Goal: Entertainment & Leisure: Browse casually

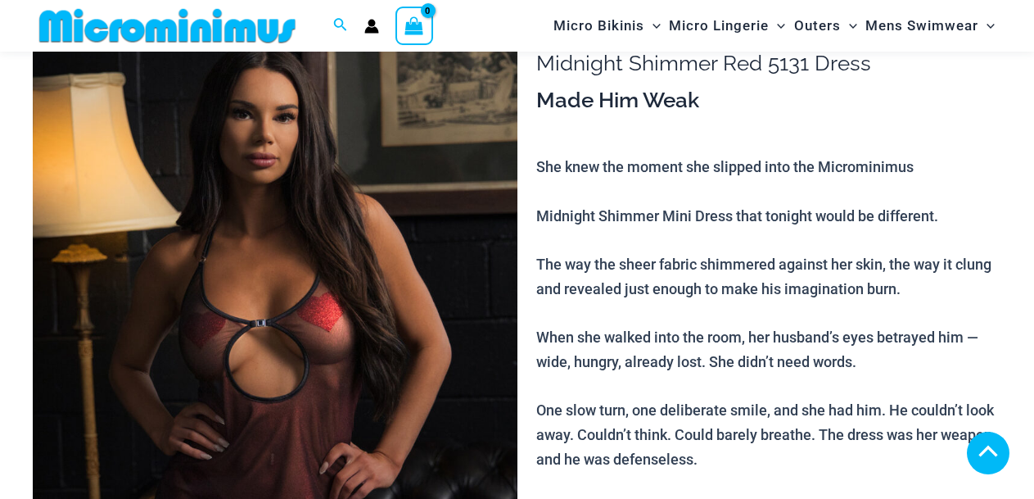
scroll to position [583, 0]
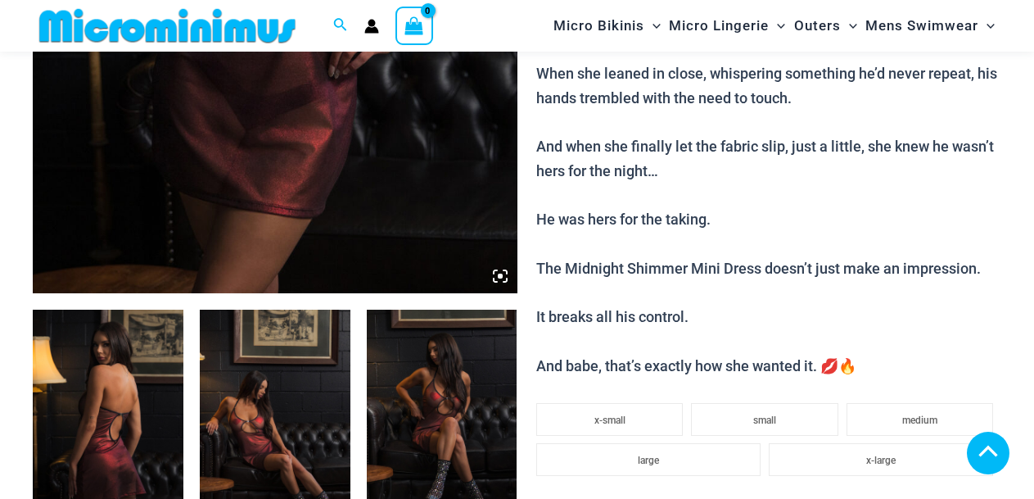
scroll to position [4325, 0]
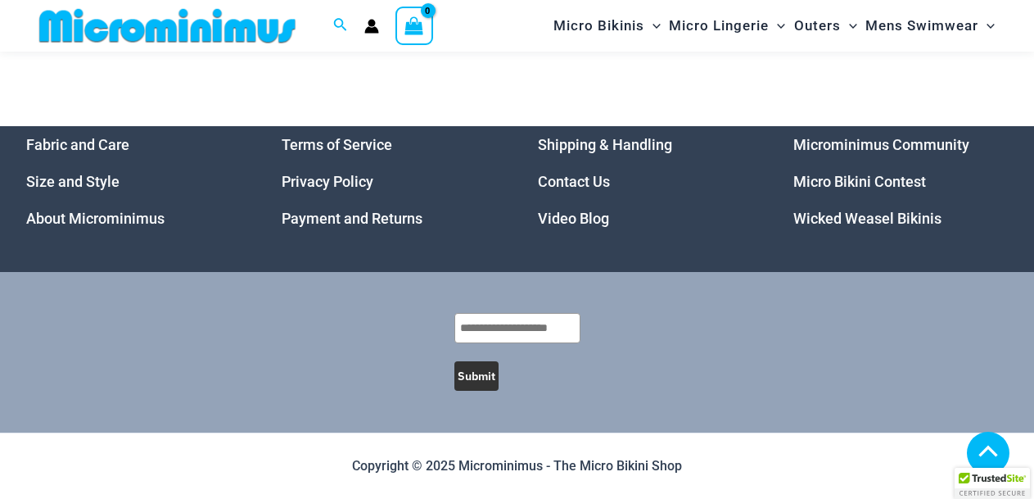
click at [577, 221] on link "Video Blog" at bounding box center [573, 218] width 71 height 17
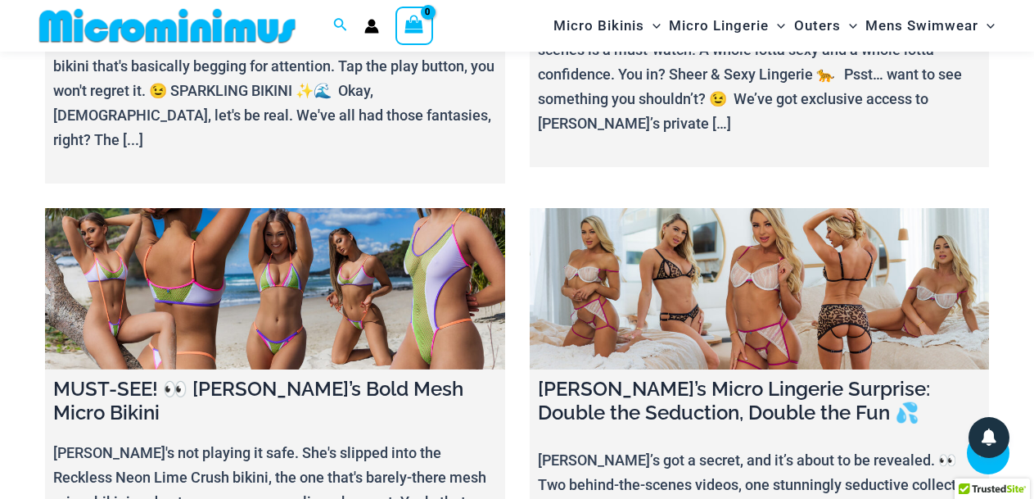
scroll to position [811, 0]
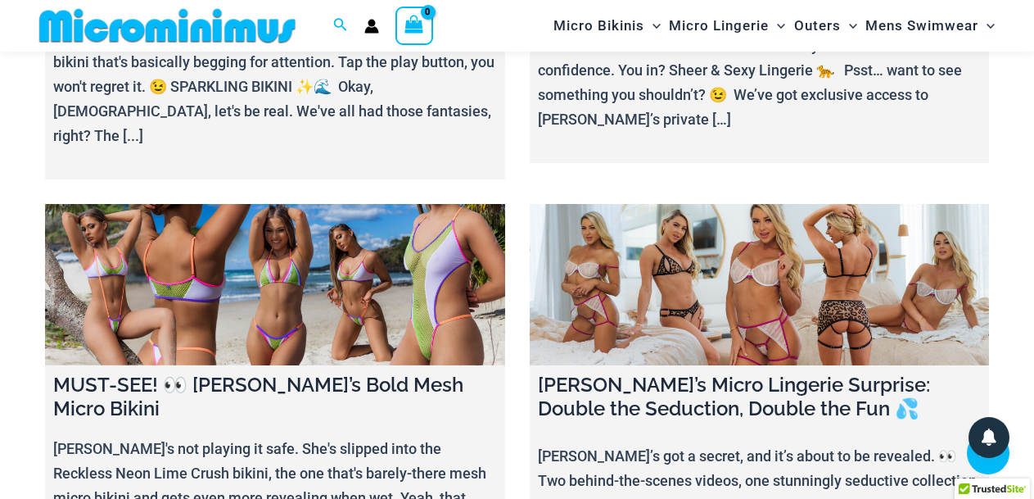
click at [387, 224] on link at bounding box center [275, 284] width 460 height 161
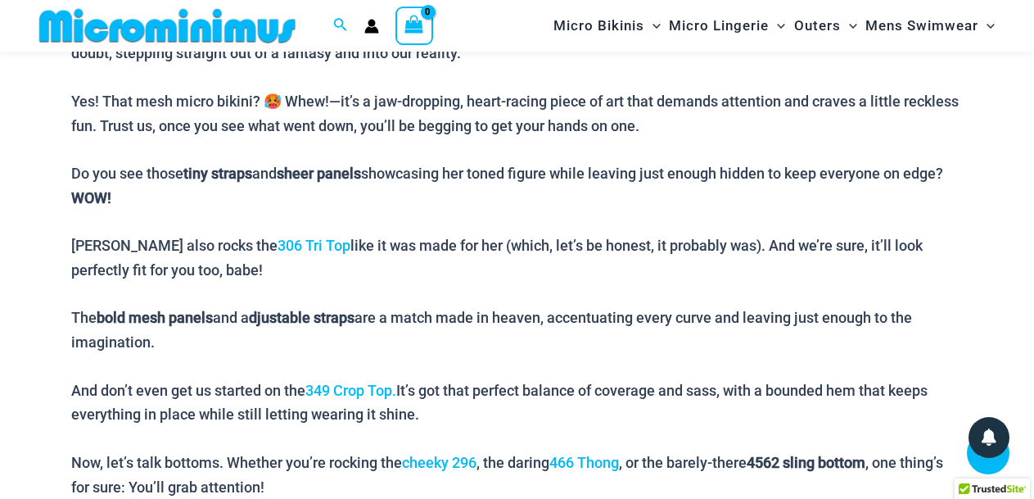
scroll to position [1256, 0]
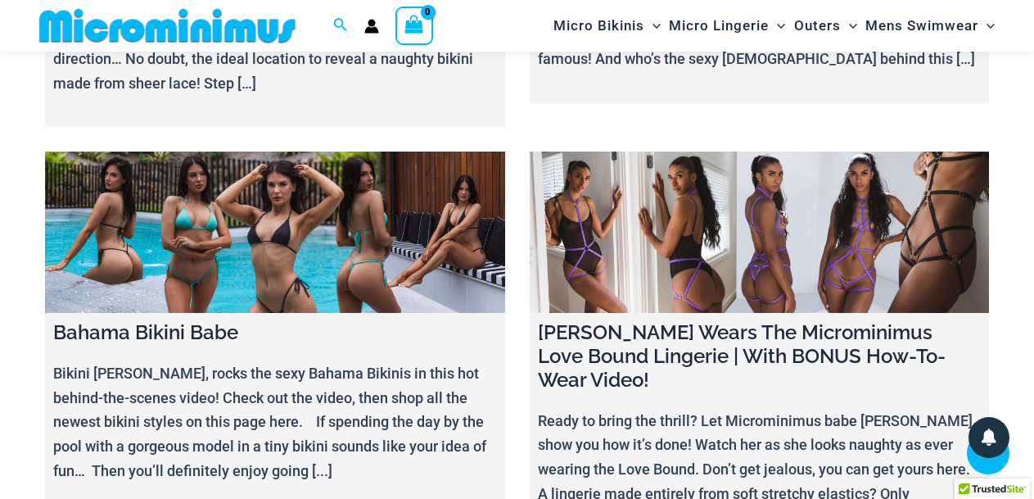
scroll to position [16596, 0]
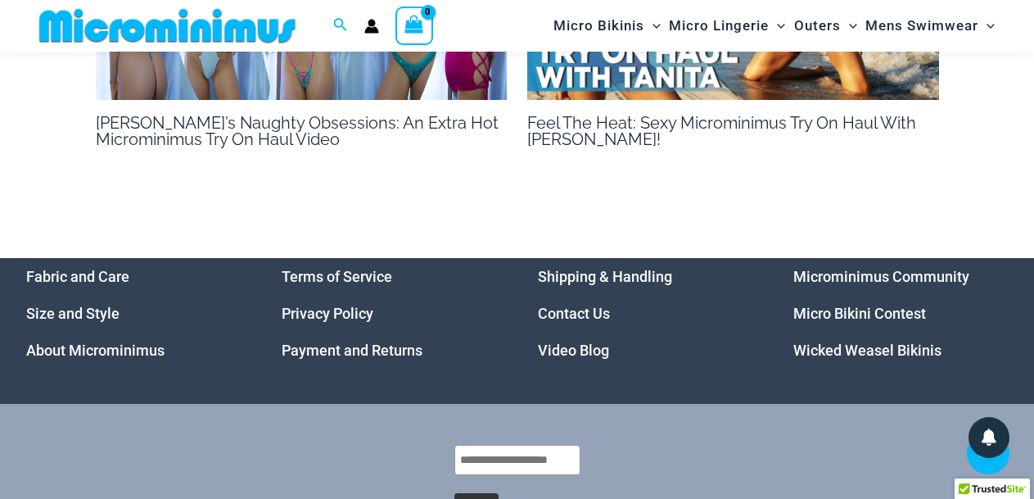
scroll to position [3936, 0]
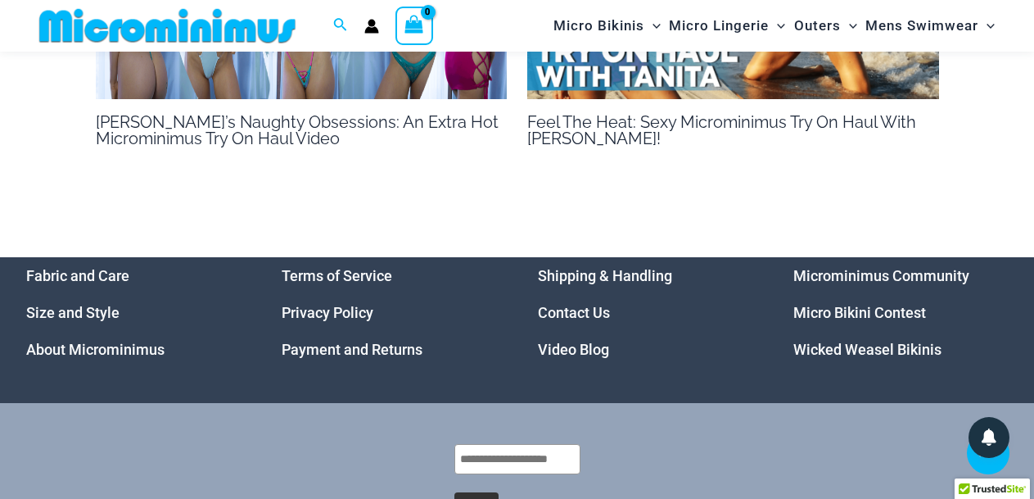
click at [849, 304] on link "Micro Bikini Contest" at bounding box center [860, 312] width 133 height 17
